Goal: Find specific fact: Find specific fact

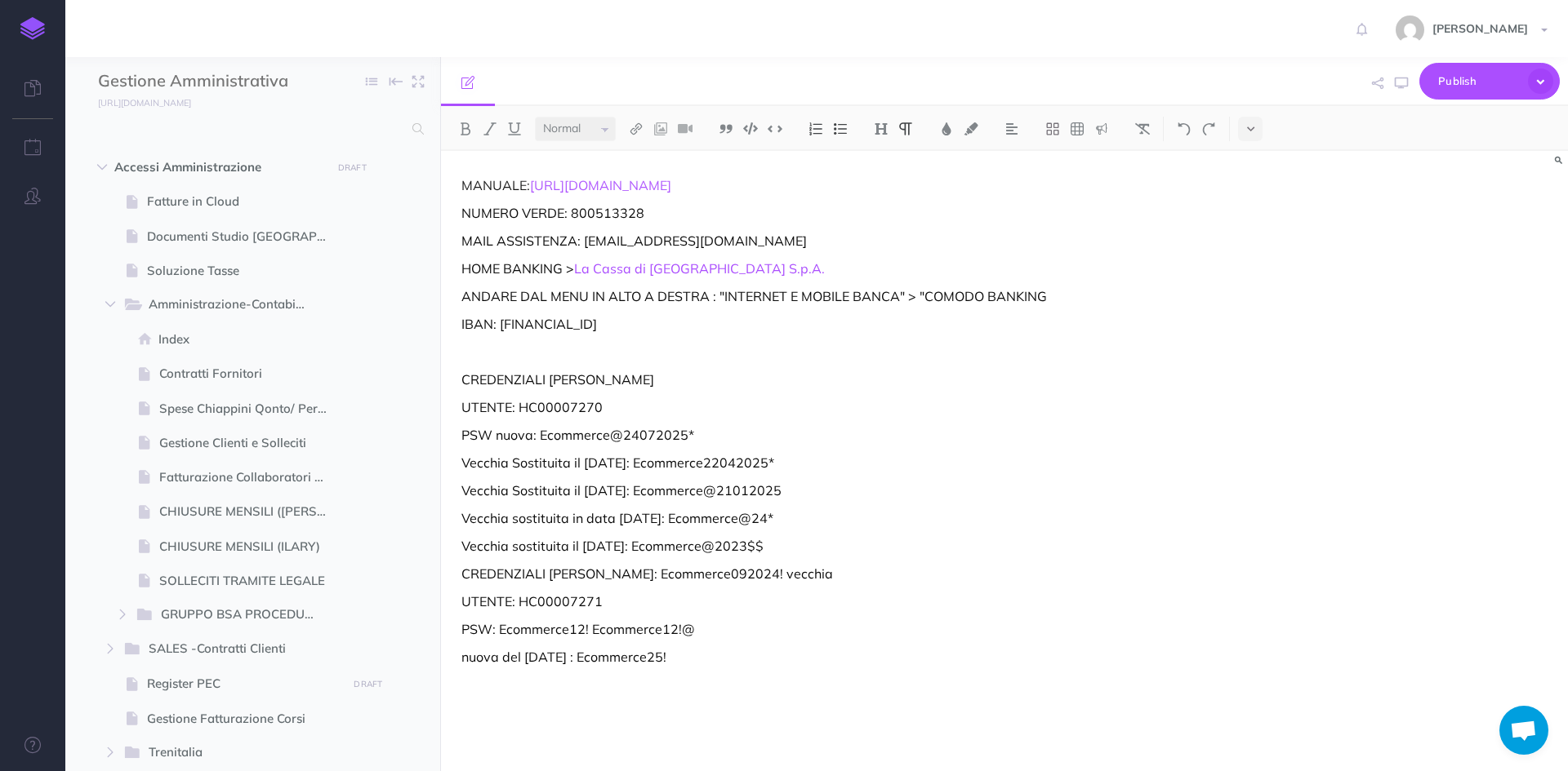
select select "null"
click at [235, 131] on input "text" at bounding box center [250, 128] width 305 height 29
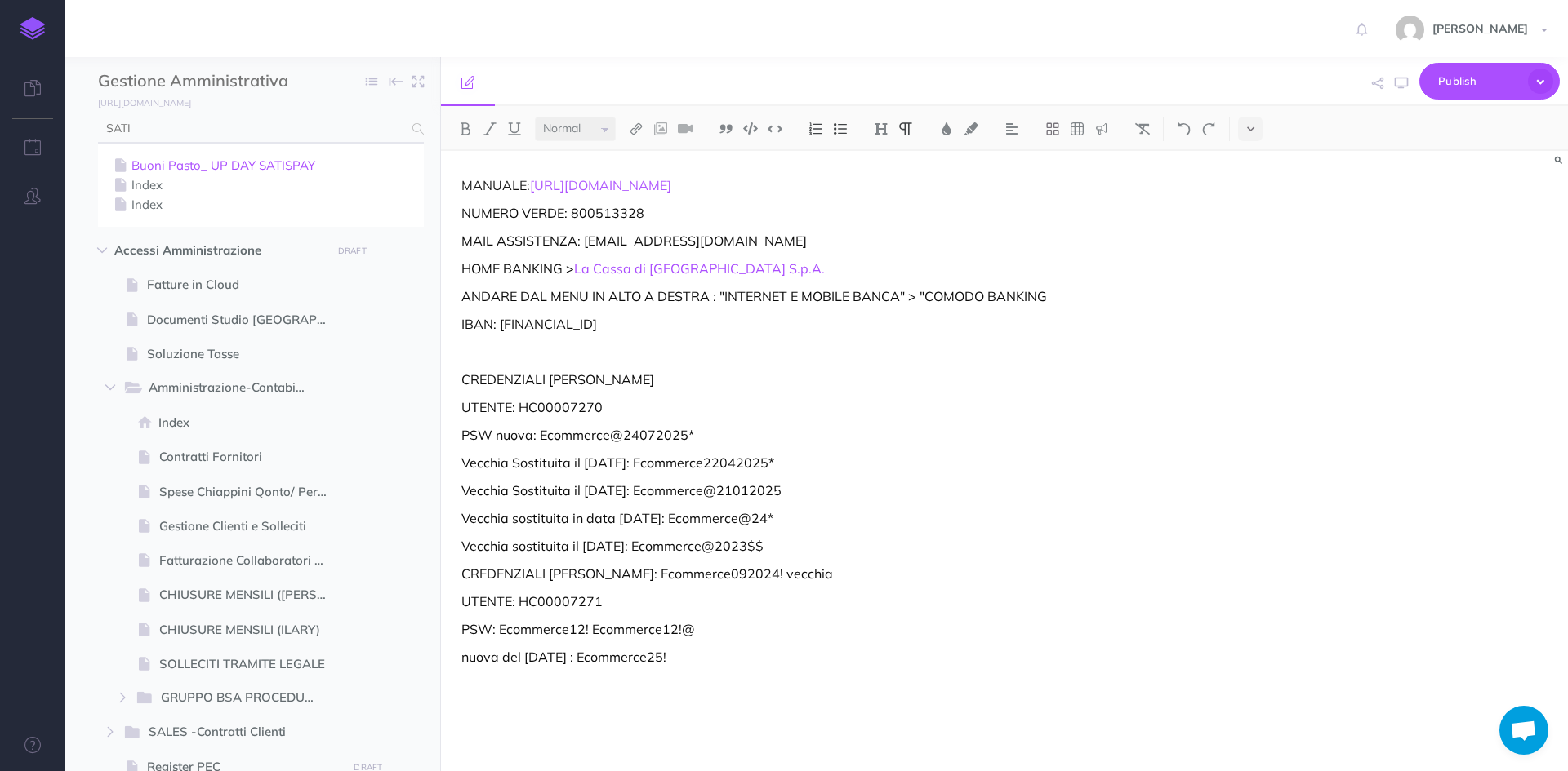
type input "SATI"
click at [241, 170] on link "Buoni Pasto_ UP DAY SATISPAY" at bounding box center [260, 165] width 301 height 19
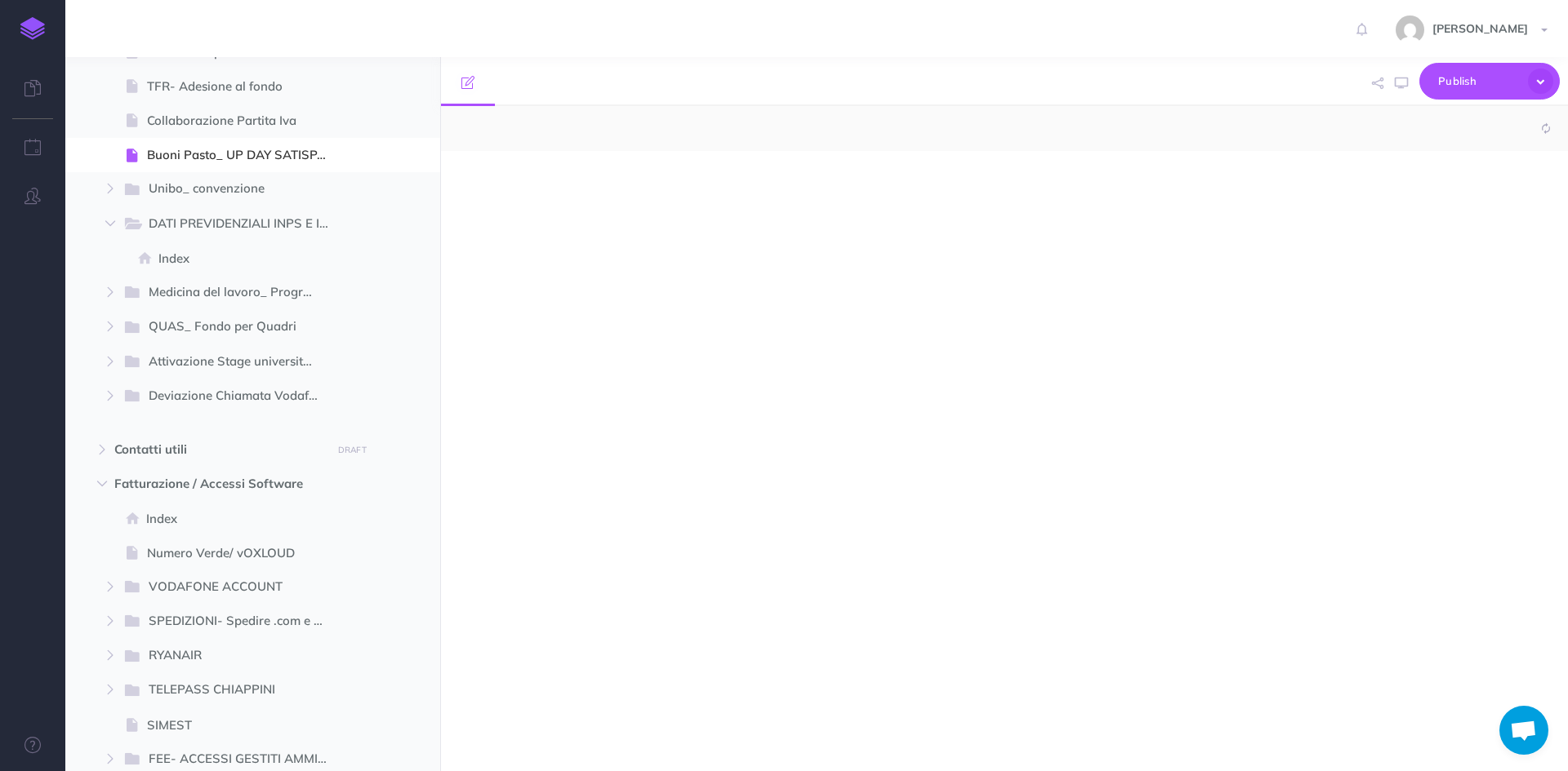
scroll to position [1175, 0]
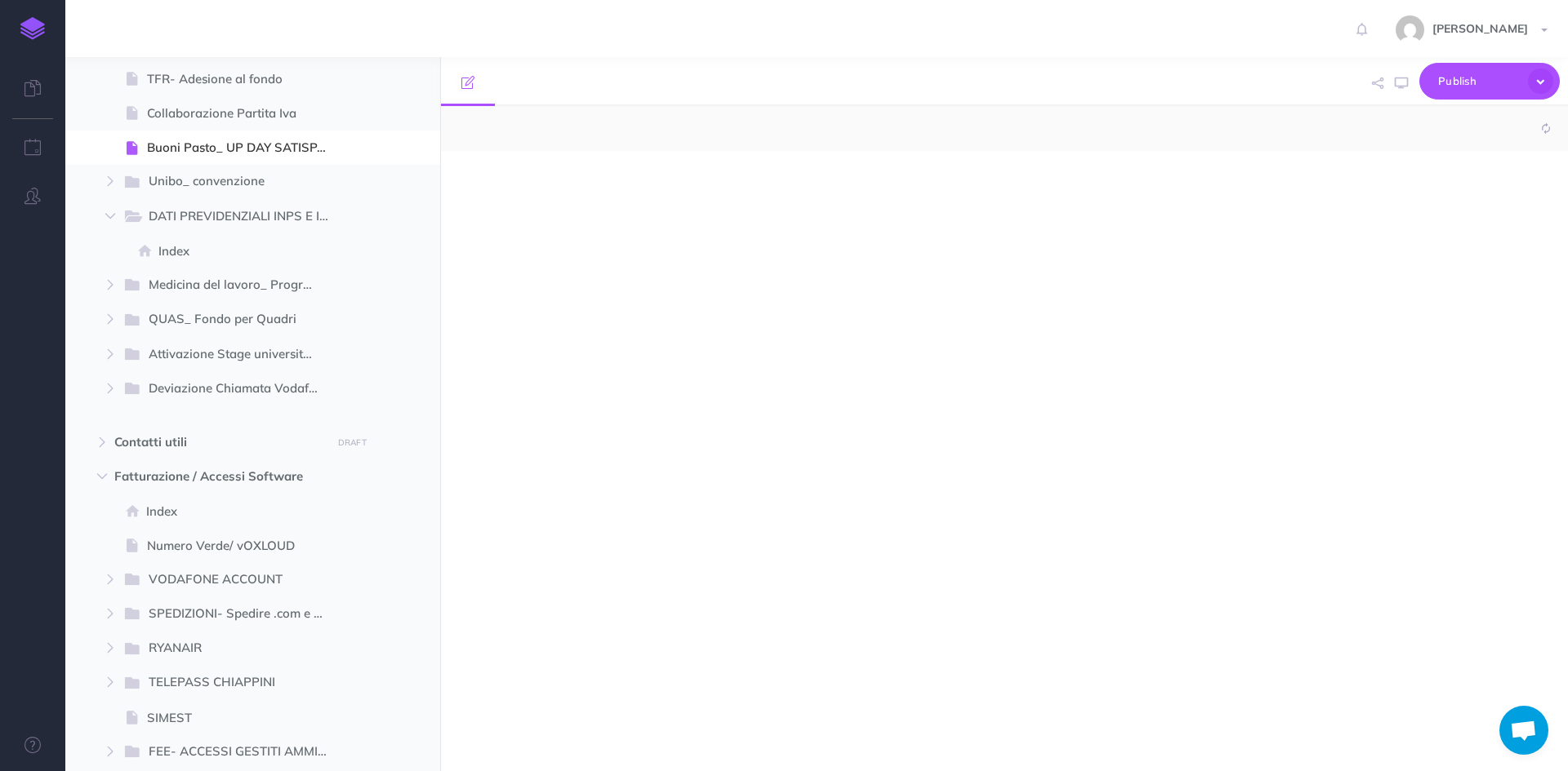
select select "null"
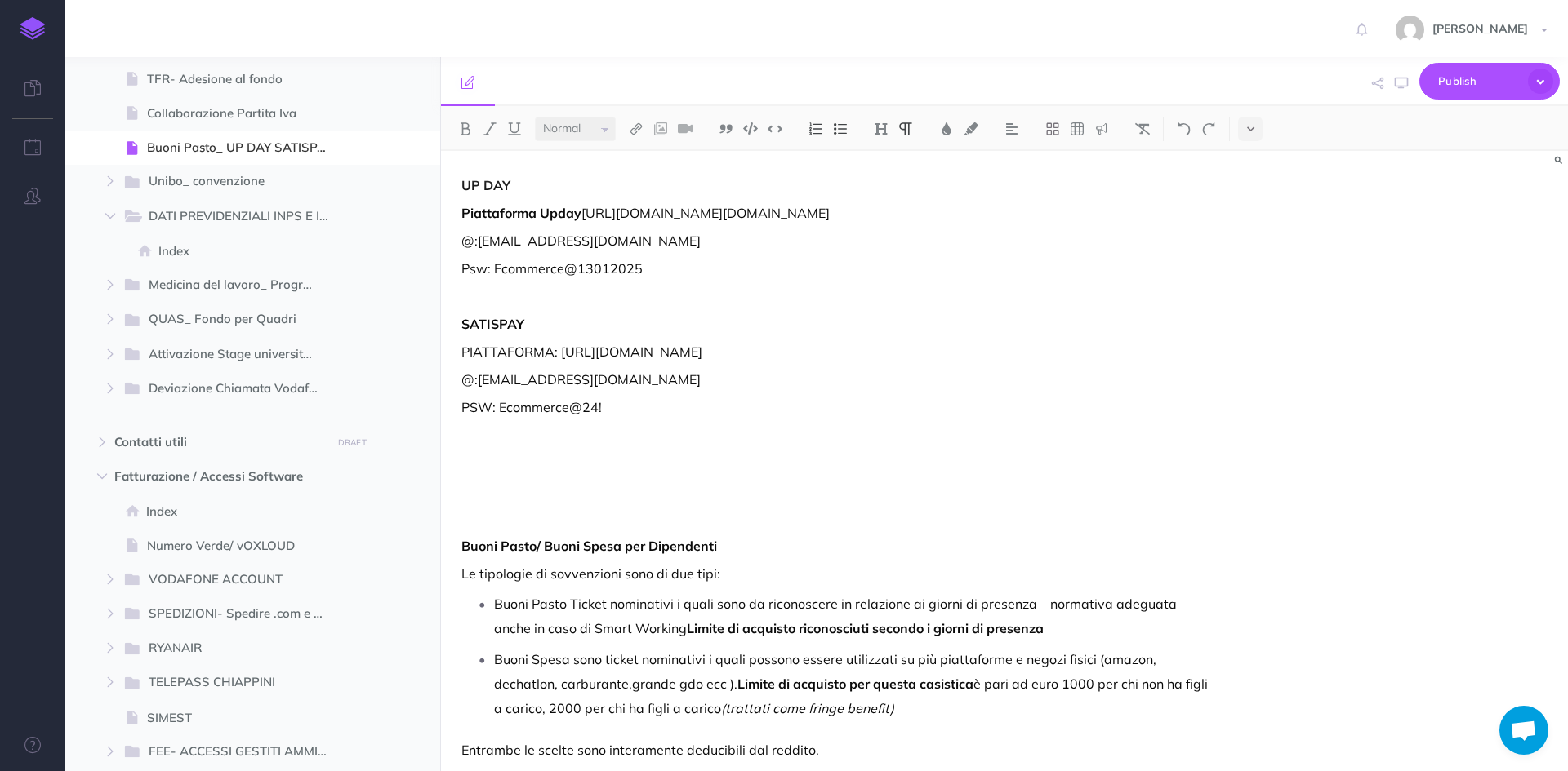
drag, startPoint x: 779, startPoint y: 411, endPoint x: 560, endPoint y: 403, distance: 219.1
click at [560, 361] on p "PIATTAFORMA: https://welfare.satispay.com/signup" at bounding box center [836, 351] width 748 height 19
copy p "https://welfare.satispay.com/signup"
drag, startPoint x: 734, startPoint y: 467, endPoint x: 735, endPoint y: 453, distance: 14.0
click at [734, 417] on p "PSW: Ecommerce@24!" at bounding box center [836, 407] width 748 height 19
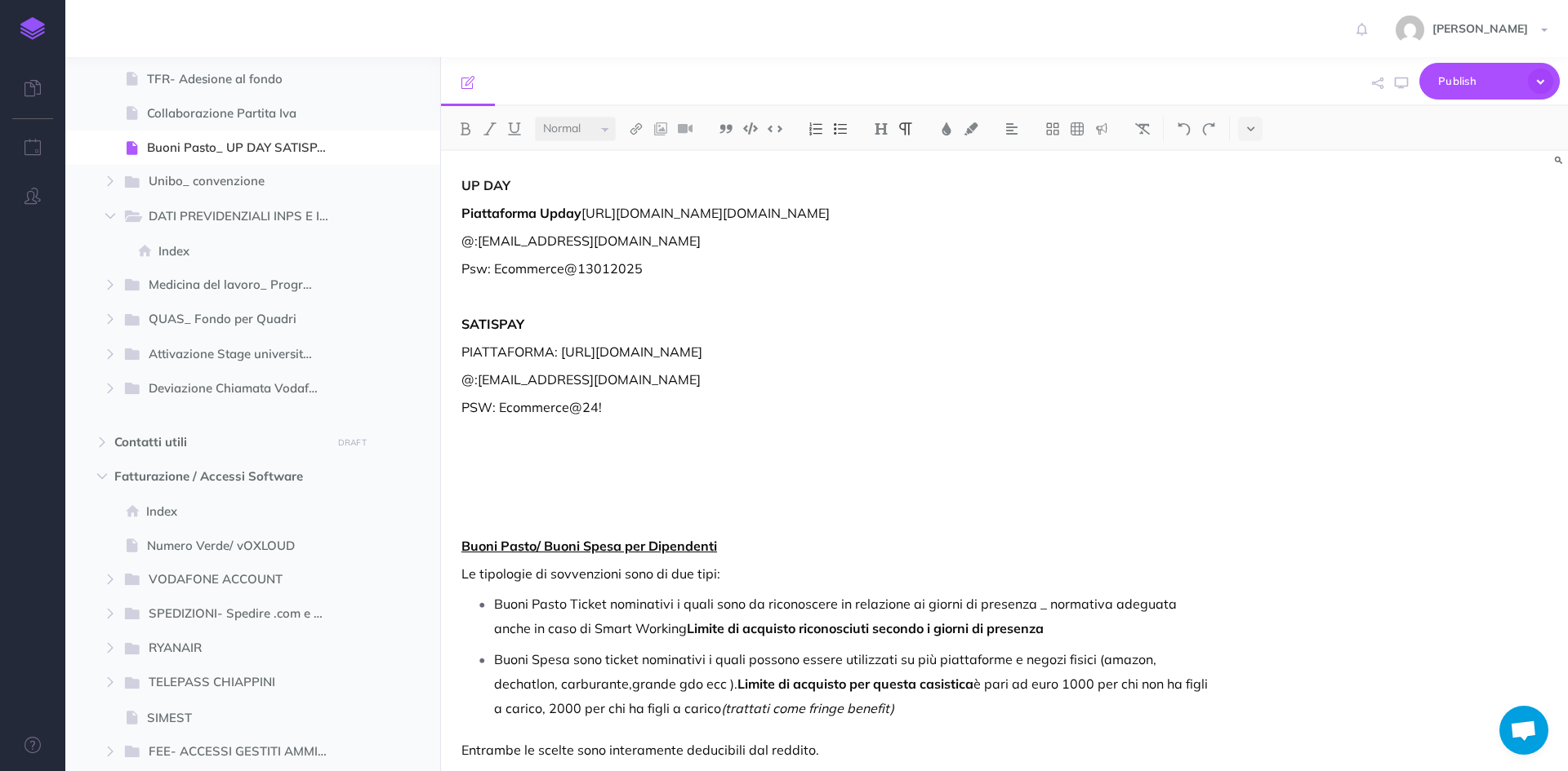
drag, startPoint x: 634, startPoint y: 447, endPoint x: 478, endPoint y: 433, distance: 156.6
click at [478, 389] on p "@:ilary.fontana@ecommerce-school.it" at bounding box center [836, 380] width 748 height 19
copy p "ilary.fontana@ecommerce-school.it"
drag, startPoint x: 604, startPoint y: 469, endPoint x: 501, endPoint y: 467, distance: 103.0
click at [501, 417] on p "PSW: Ecommerce@24!" at bounding box center [836, 407] width 748 height 19
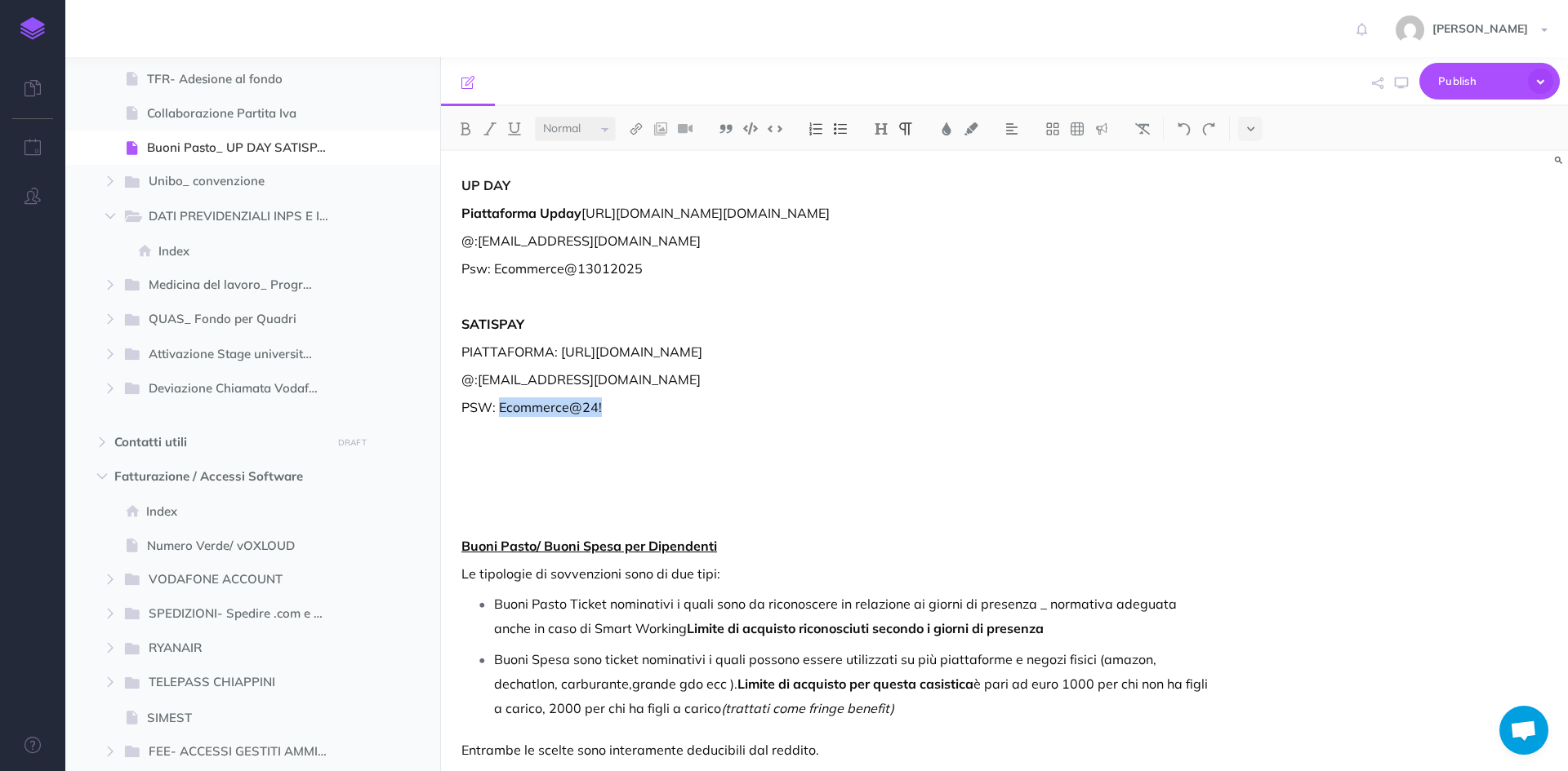
copy p "Ecommerce@24!"
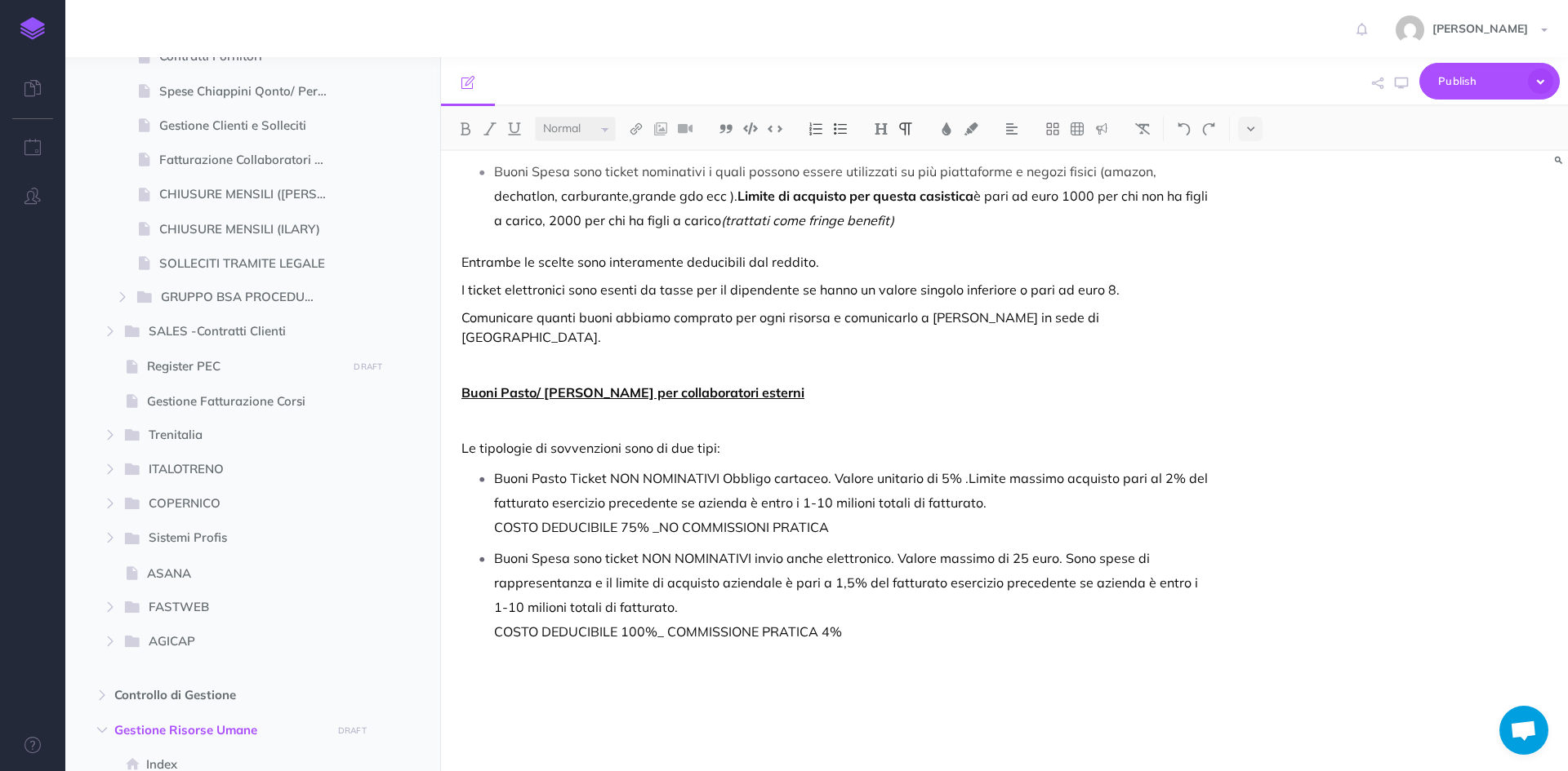
scroll to position [0, 0]
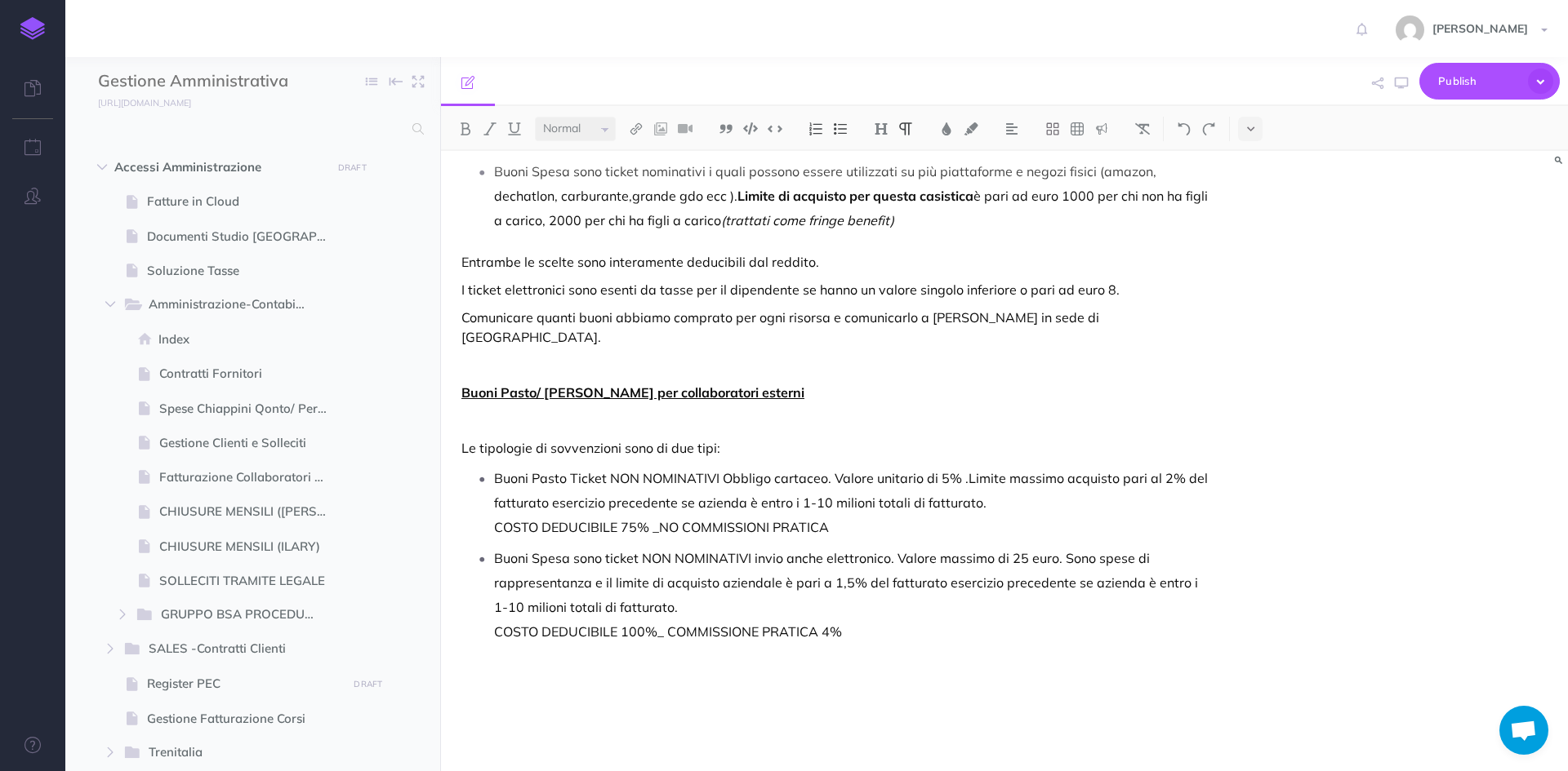
click at [44, 22] on img at bounding box center [32, 28] width 24 height 22
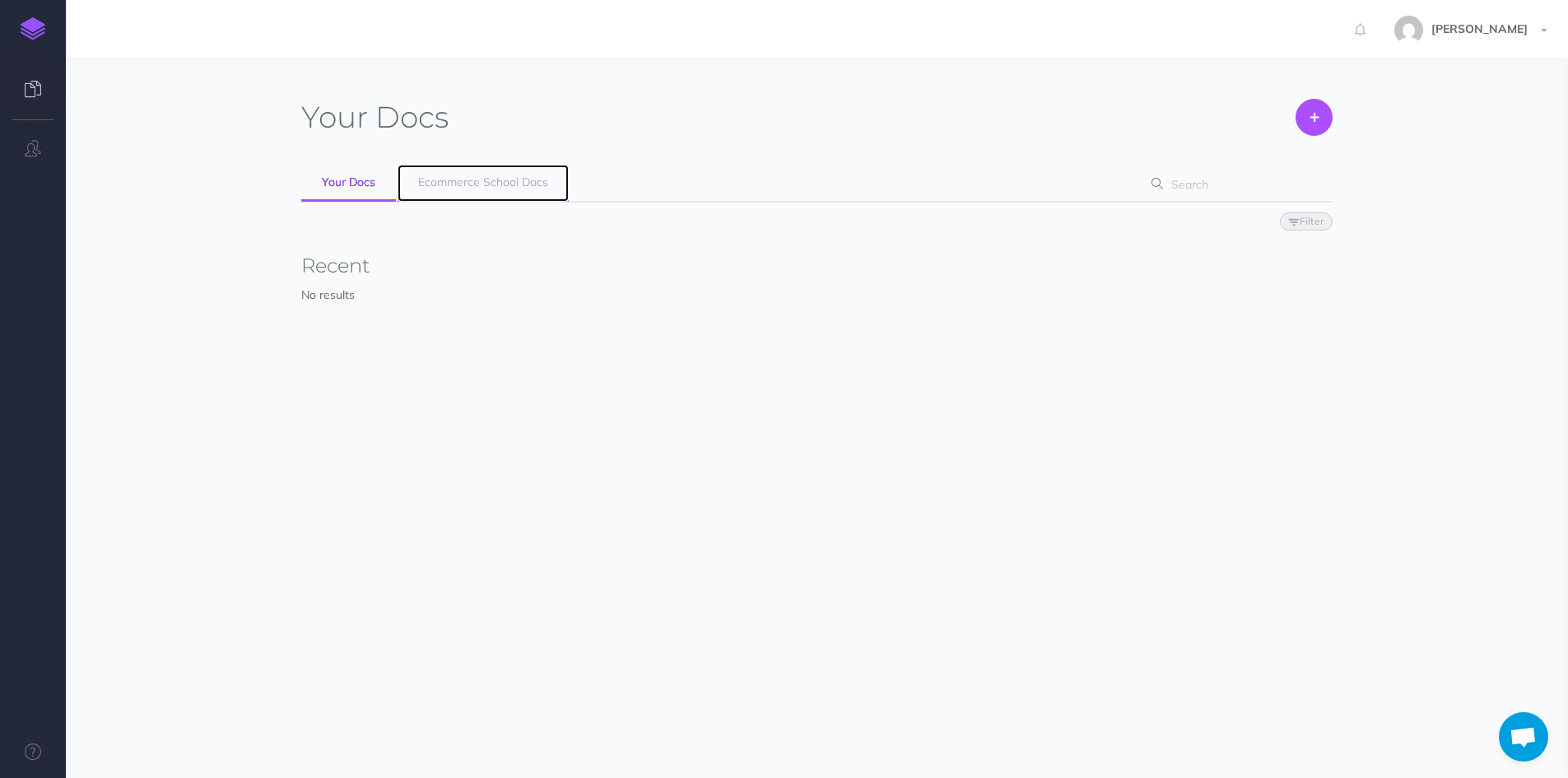
click at [519, 173] on link "Ecommerce School Docs" at bounding box center [483, 184] width 171 height 37
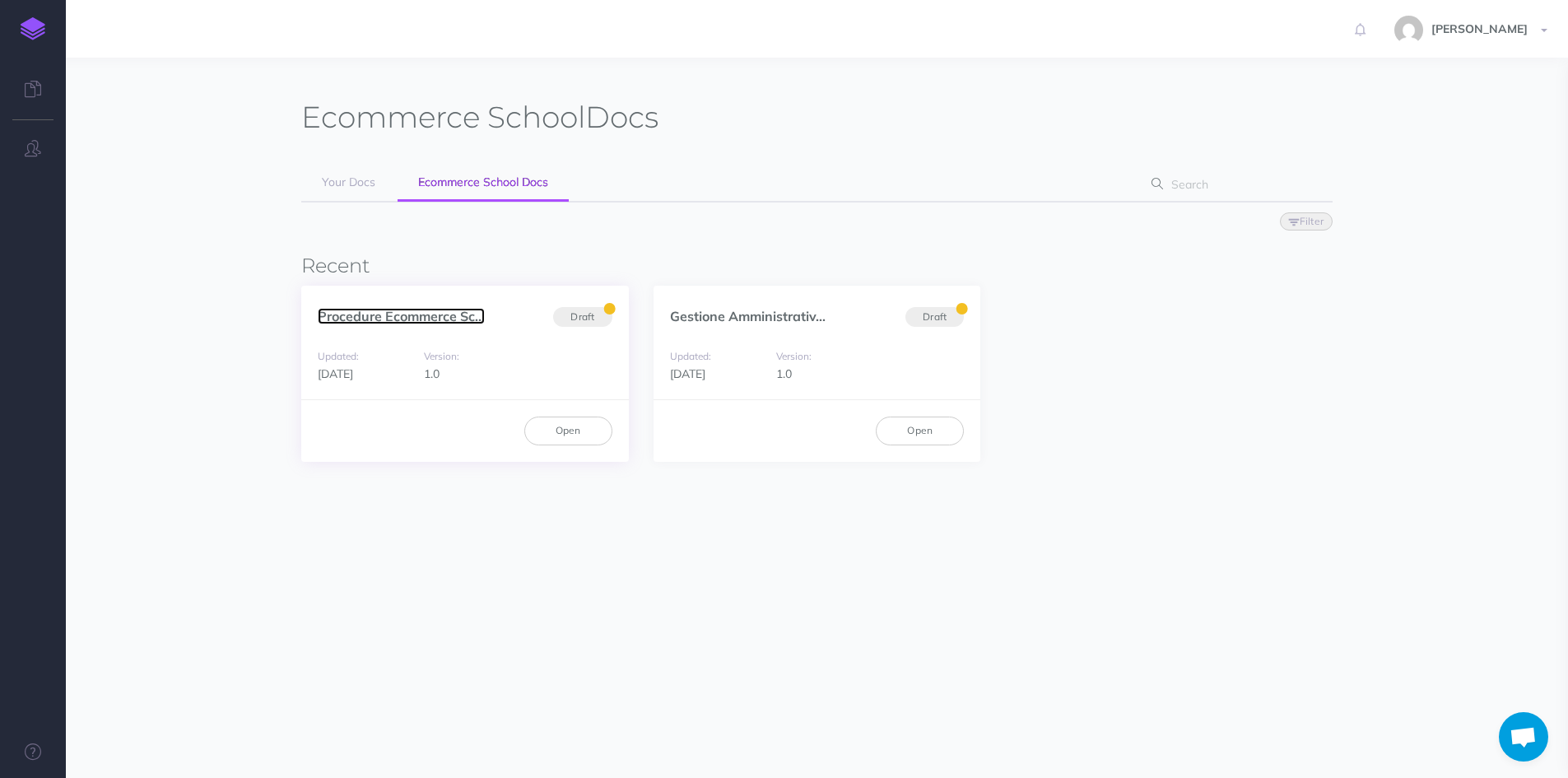
click at [400, 320] on link "Procedure Ecommerce Sc..." at bounding box center [402, 316] width 167 height 17
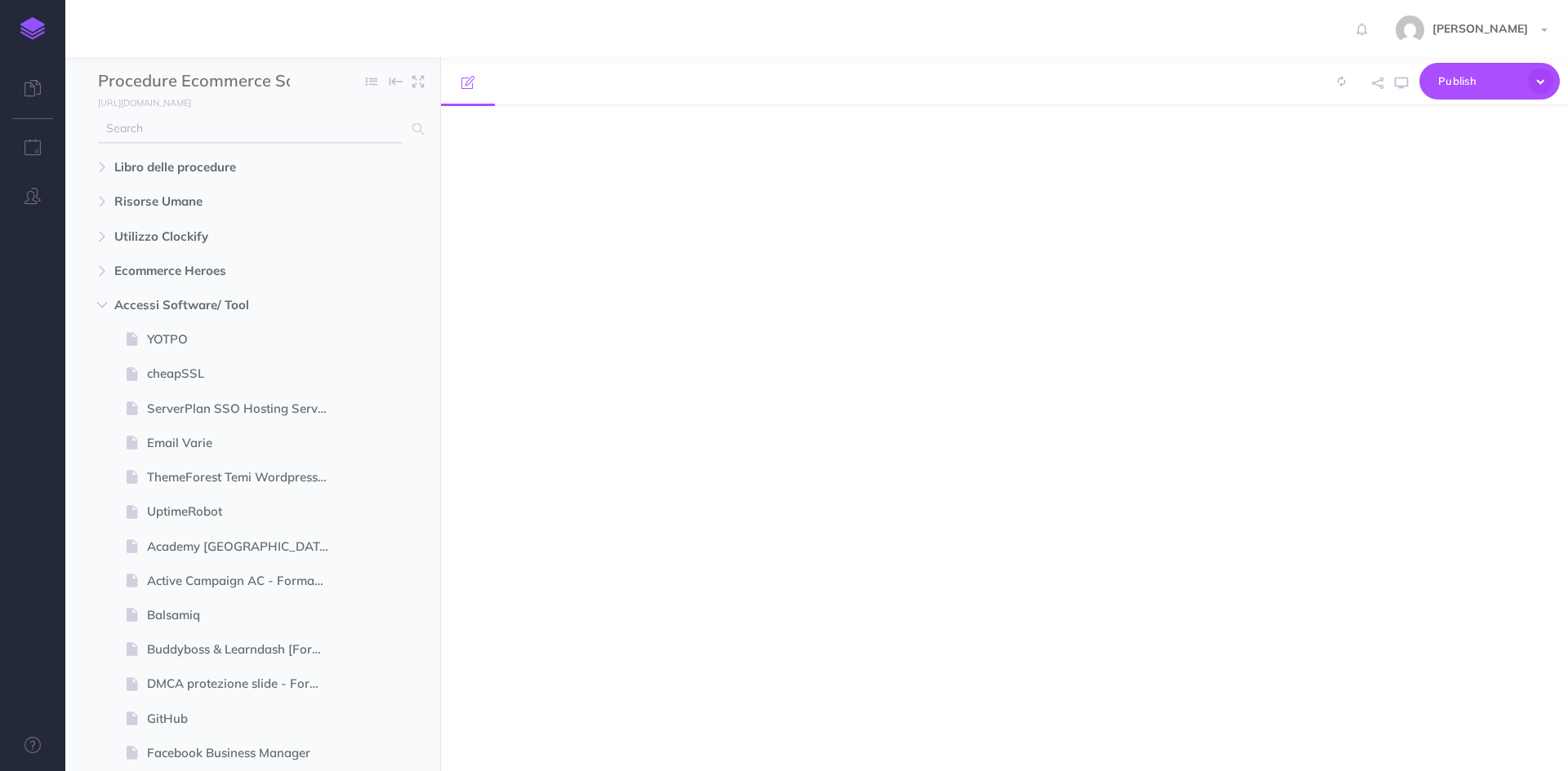
click at [247, 136] on input "text" at bounding box center [250, 128] width 305 height 29
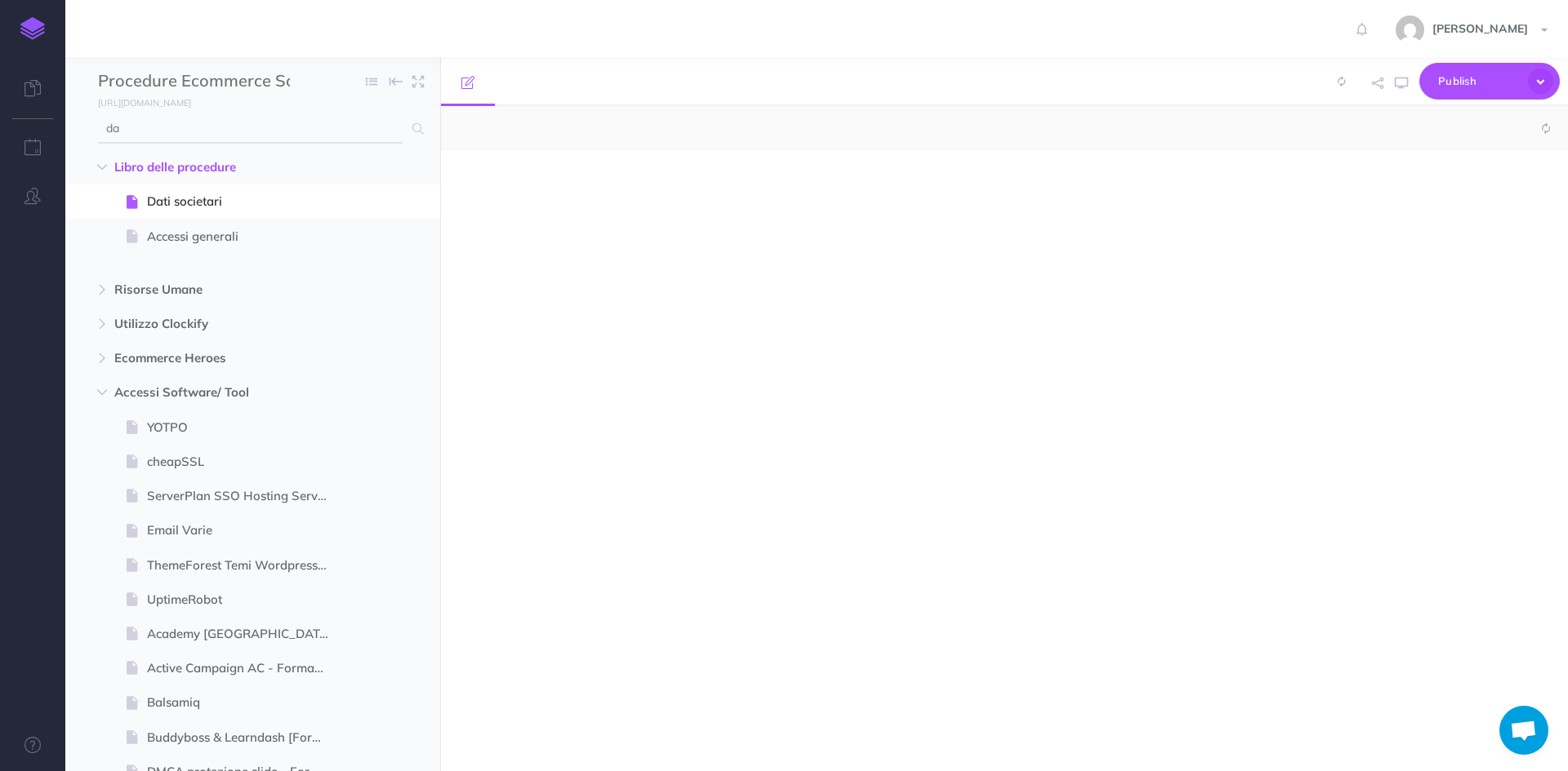
type input "dat"
select select "null"
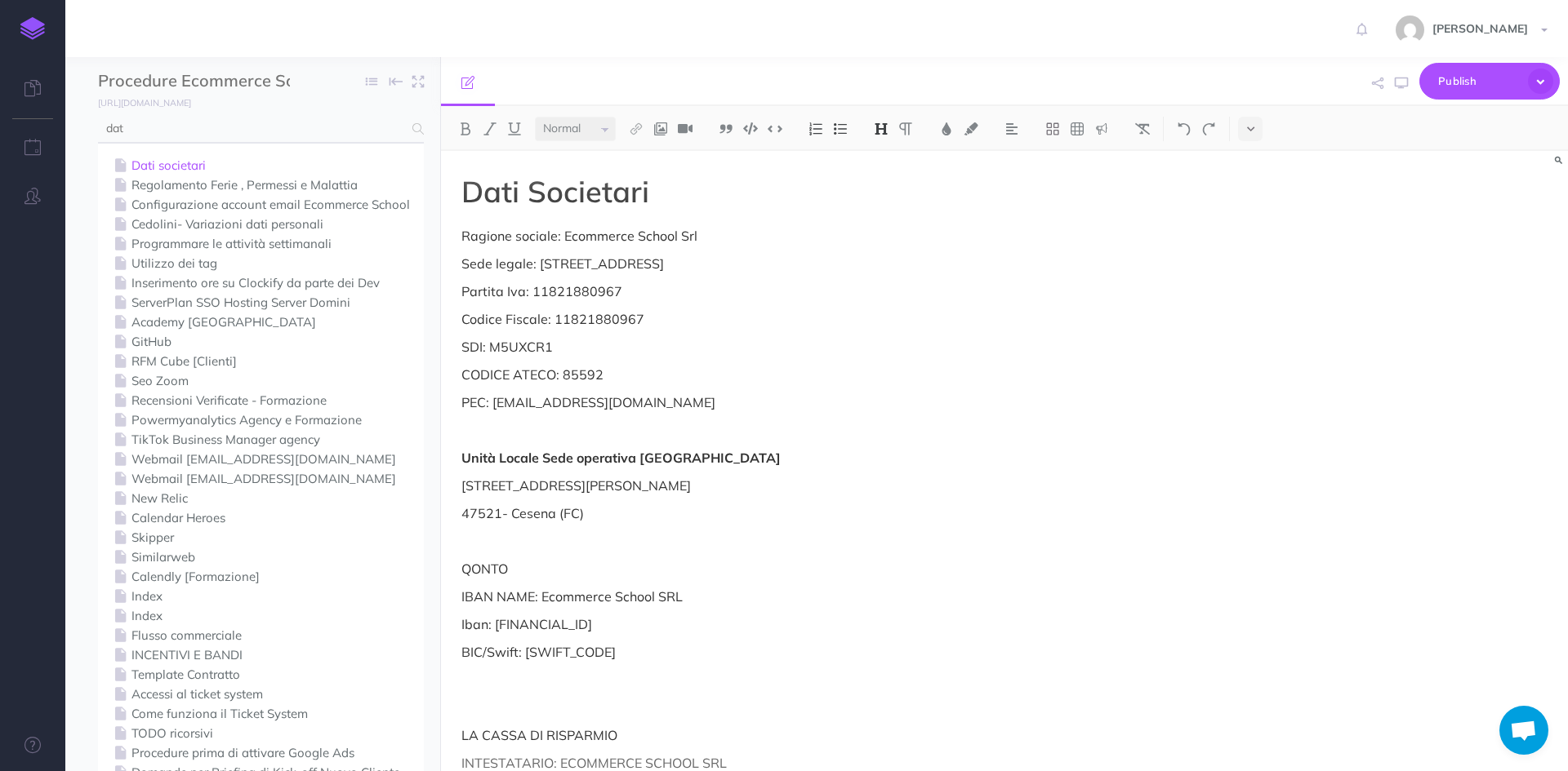
type input "dat"
click at [190, 165] on link "Dati societari" at bounding box center [260, 165] width 301 height 19
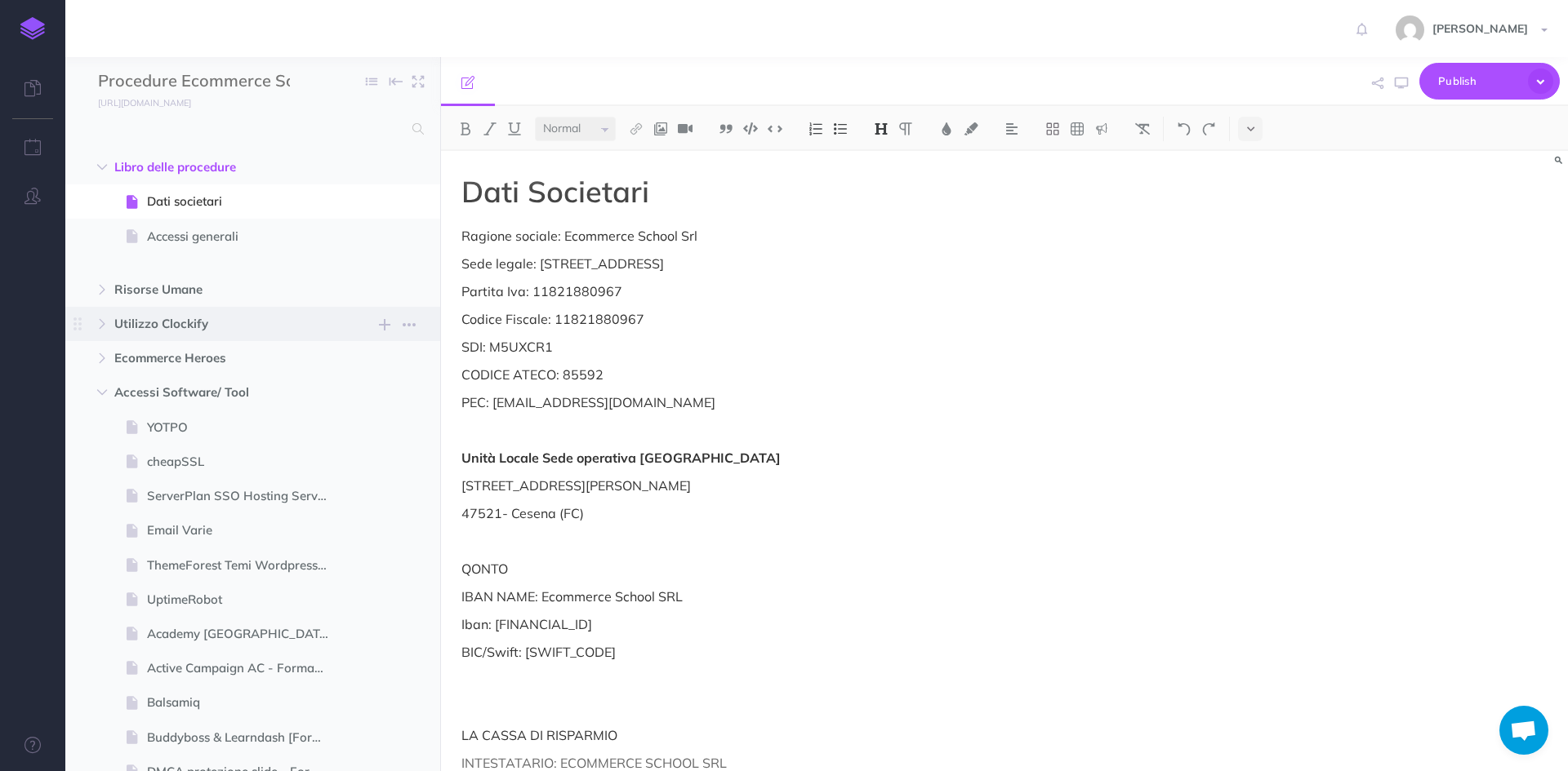
scroll to position [54, 0]
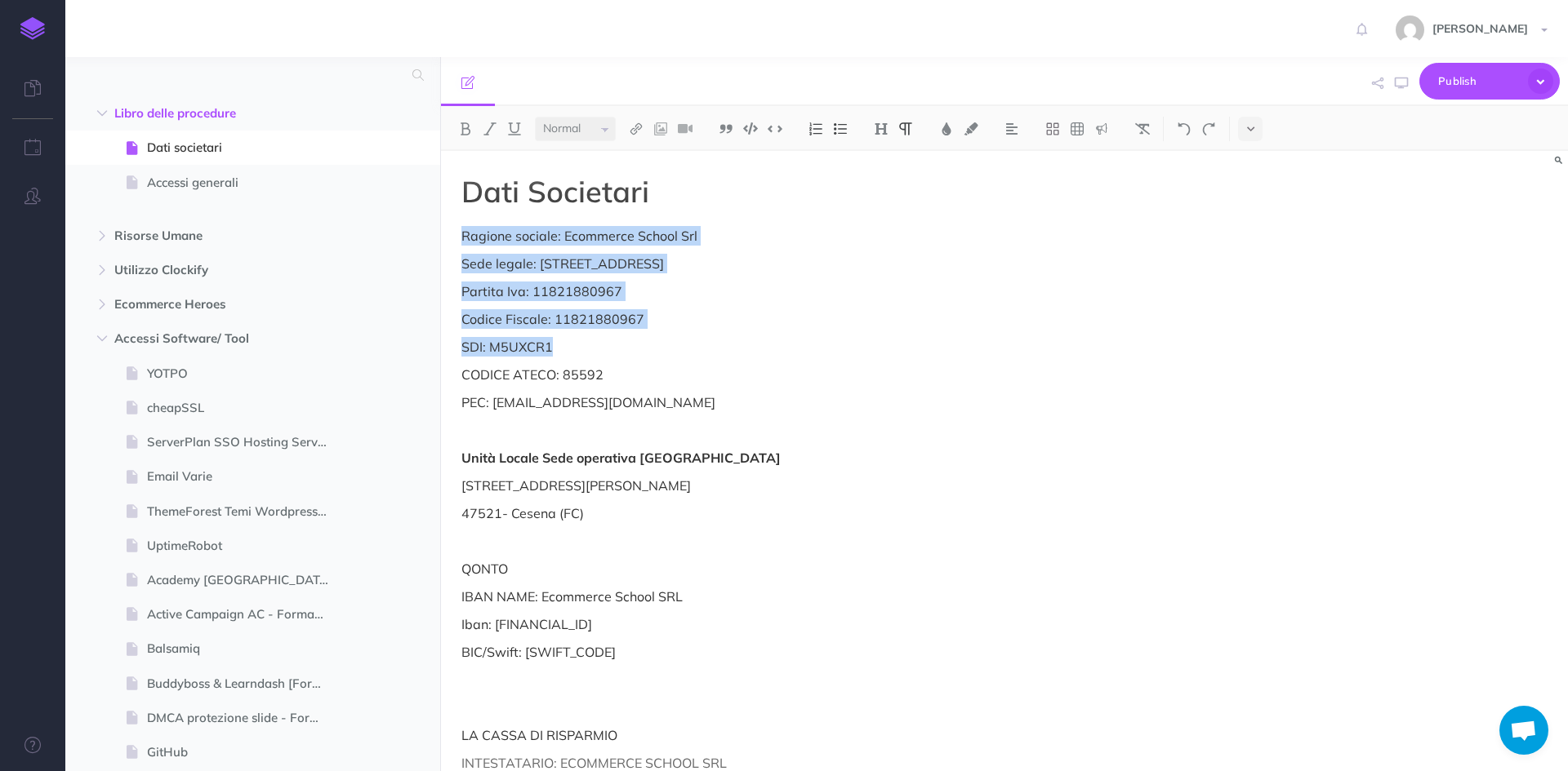
drag, startPoint x: 459, startPoint y: 235, endPoint x: 735, endPoint y: 340, distance: 295.3
click at [735, 340] on div "Dati Societari Ragione sociale: Ecommerce School Srl Sede legale: Via Copernico…" at bounding box center [836, 634] width 789 height 967
copy div "Ragione sociale: Ecommerce School Srl Sede legale: Via Copernico,38 20124 Milan…"
